Goal: Task Accomplishment & Management: Use online tool/utility

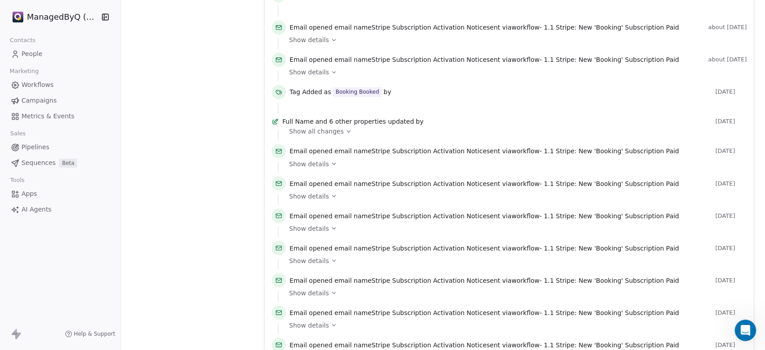
scroll to position [905, 0]
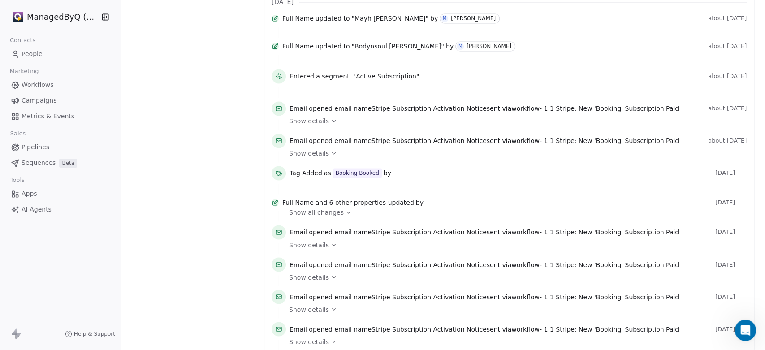
click at [56, 13] on html "ManagedByQ (FZE) Contacts People Marketing Workflows Campaigns Metrics & Events…" at bounding box center [382, 175] width 765 height 350
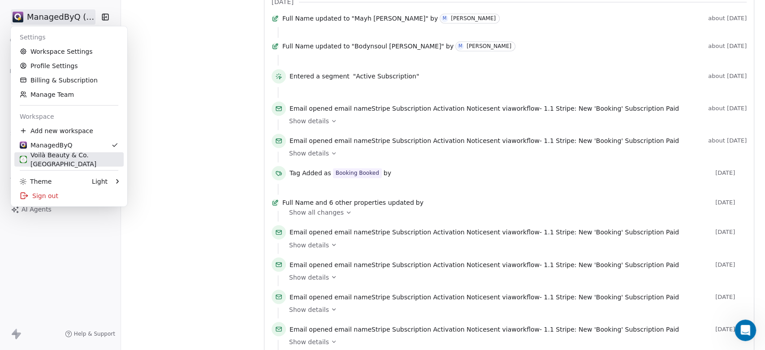
click at [61, 160] on div "Voilà Beauty & Co. [GEOGRAPHIC_DATA]" at bounding box center [69, 160] width 99 height 18
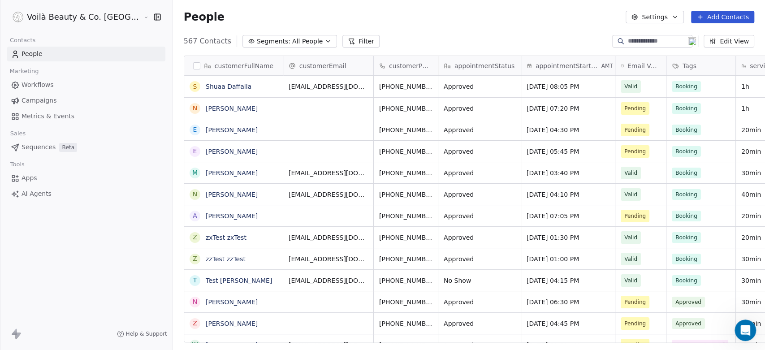
scroll to position [8, 8]
click at [43, 84] on span "Workflows" at bounding box center [38, 84] width 32 height 9
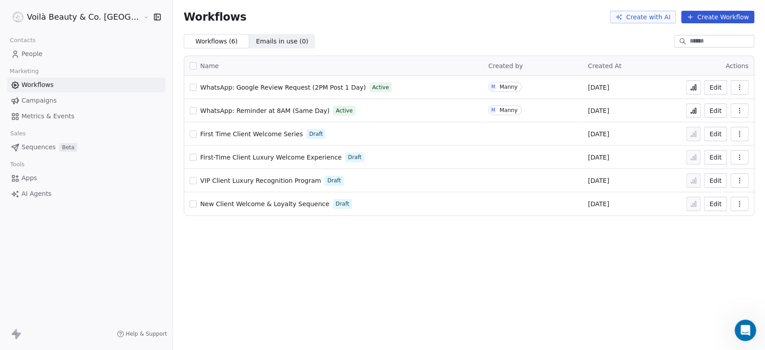
click at [694, 89] on icon at bounding box center [693, 89] width 1 height 4
click at [262, 87] on span "WhatsApp: Google Review Request (2PM Post 1 Day)" at bounding box center [283, 87] width 166 height 7
